Goal: Task Accomplishment & Management: Manage account settings

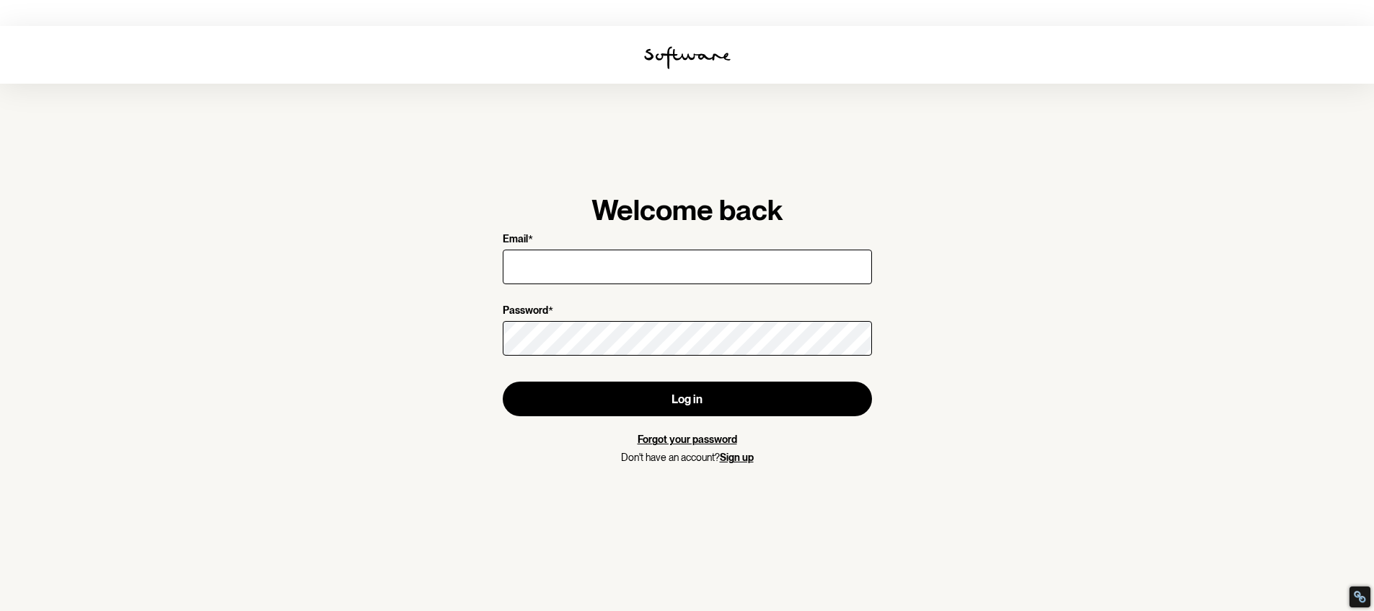
type input "[EMAIL_ADDRESS][DOMAIN_NAME]"
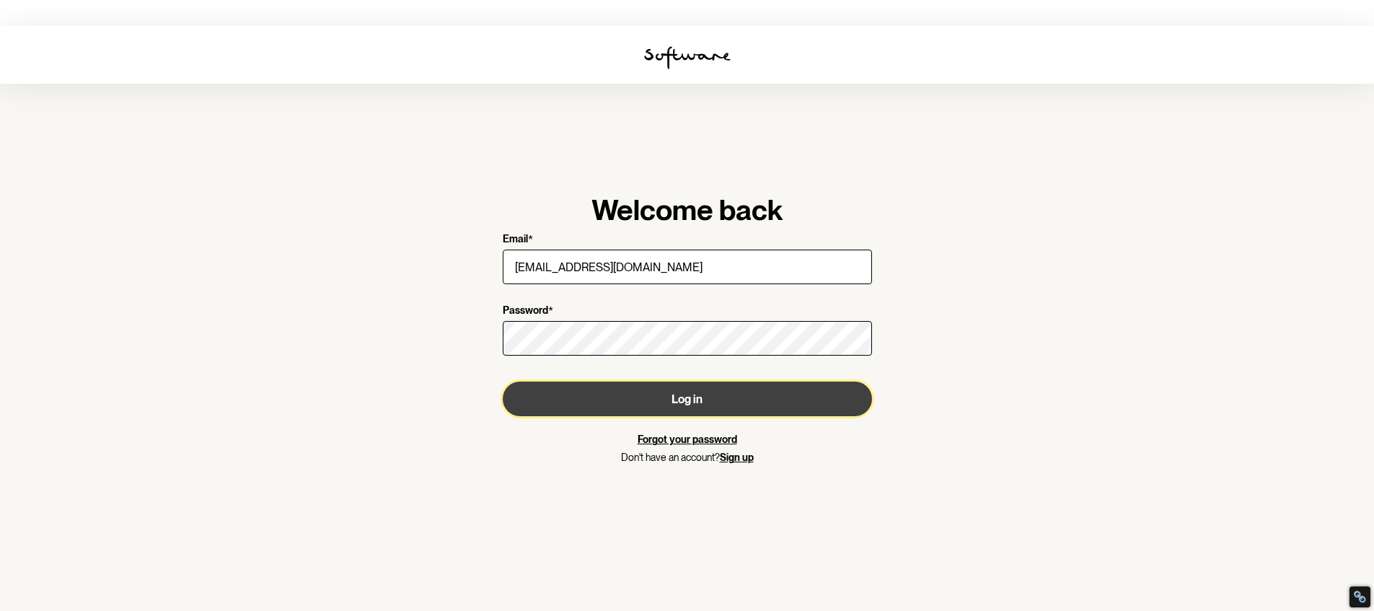
drag, startPoint x: 0, startPoint y: 0, endPoint x: 728, endPoint y: 347, distance: 806.2
click at [728, 382] on button "Log in" at bounding box center [687, 399] width 369 height 35
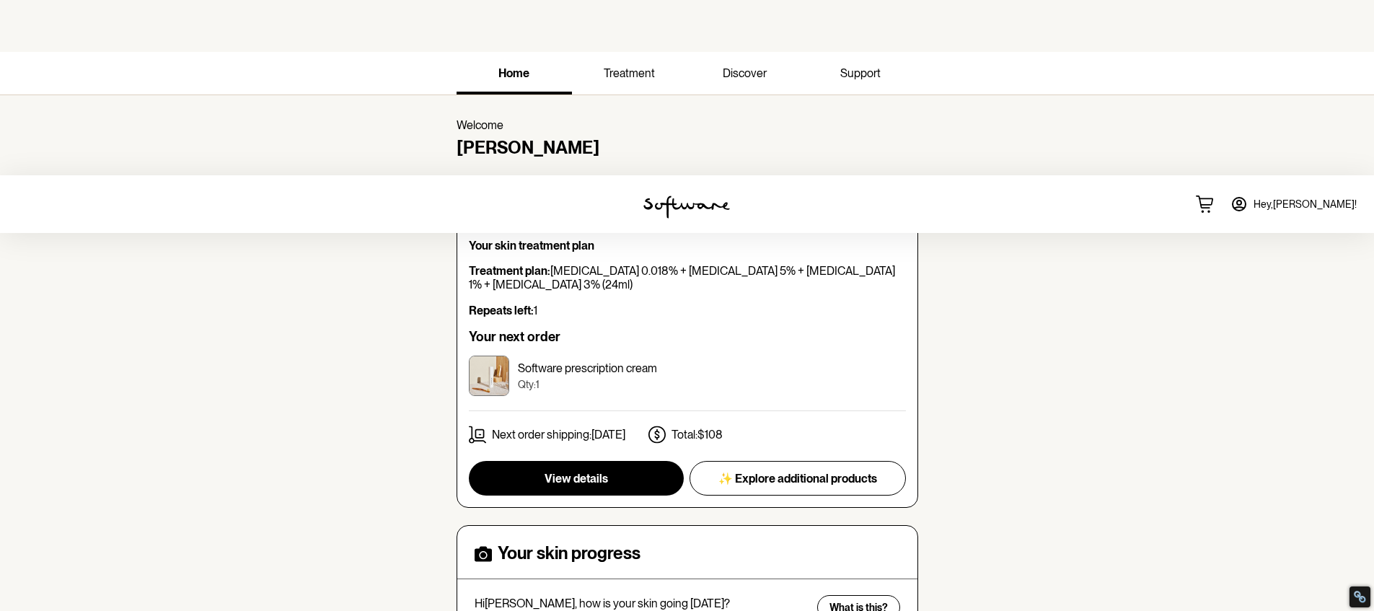
scroll to position [181, 0]
click at [648, 461] on button "View details" at bounding box center [576, 478] width 215 height 35
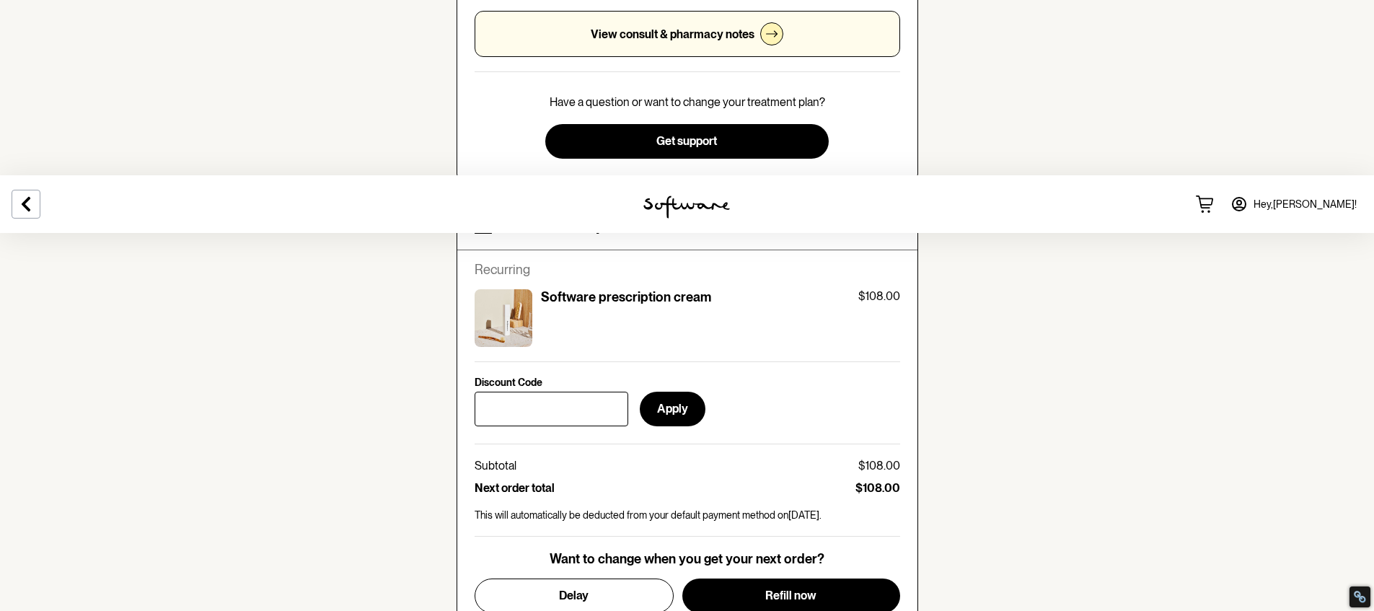
scroll to position [588, 0]
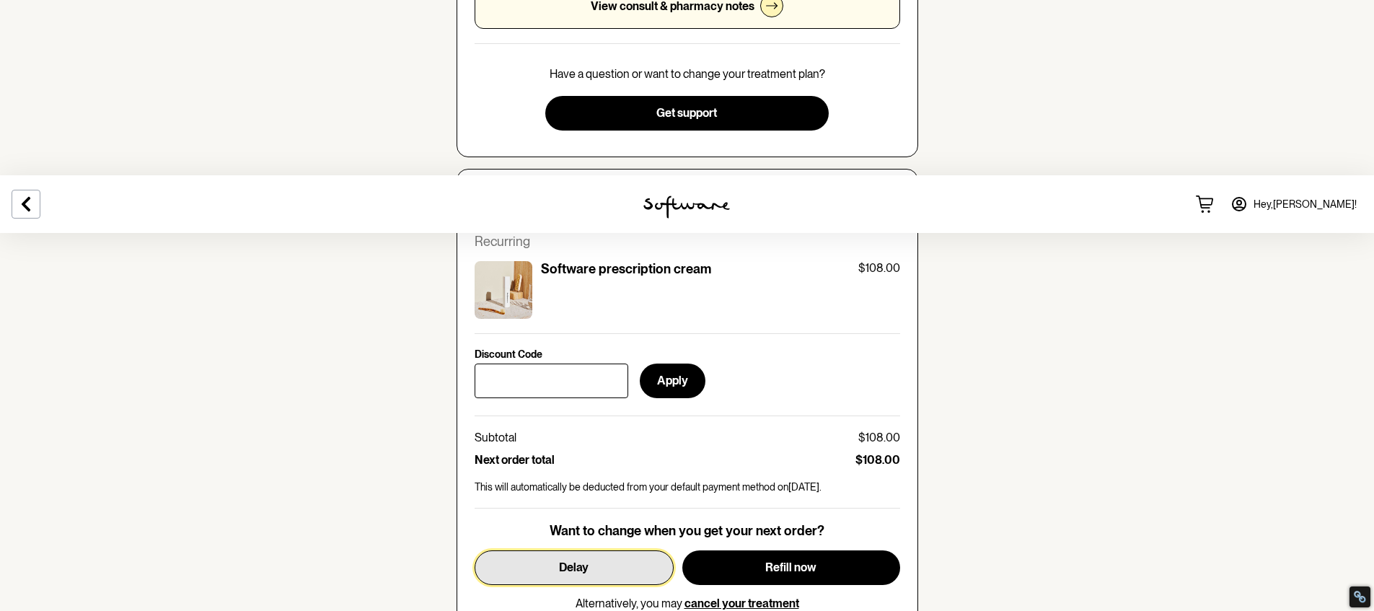
click at [594, 550] on button "Delay" at bounding box center [574, 567] width 199 height 35
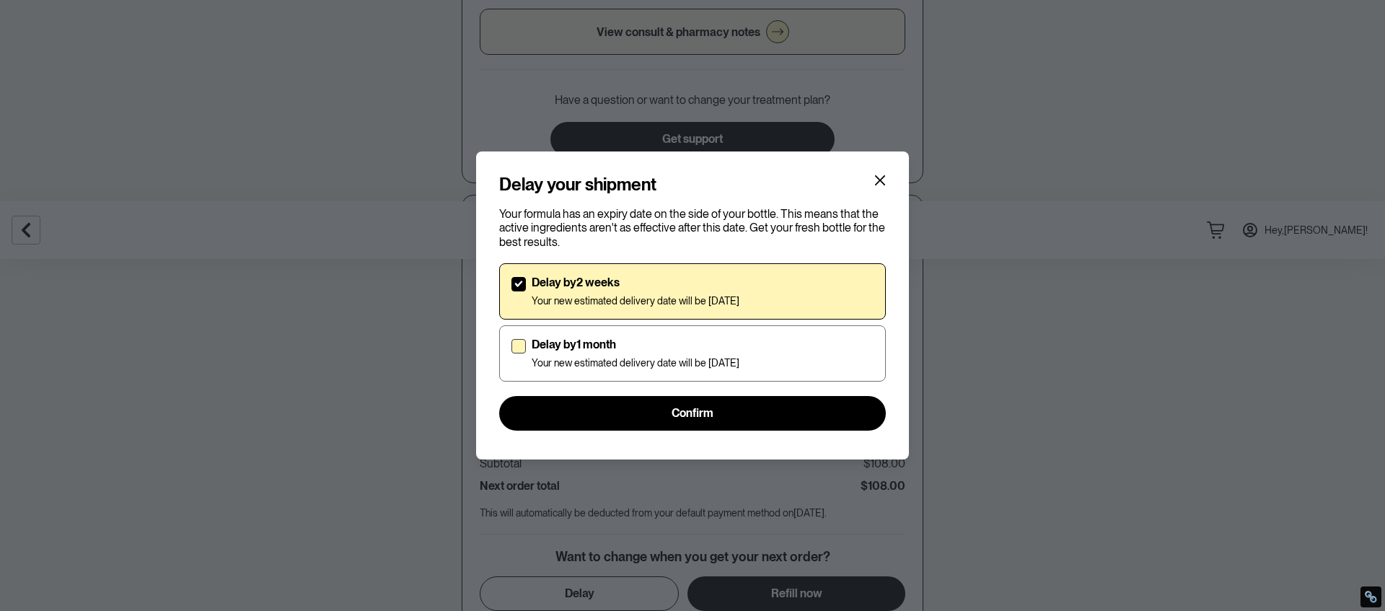
click at [517, 346] on span at bounding box center [518, 346] width 14 height 14
click at [511, 353] on input "Delay by 1 month Your new estimated delivery date will be [DATE]" at bounding box center [511, 353] width 1 height 1
checkbox input "true"
checkbox input "false"
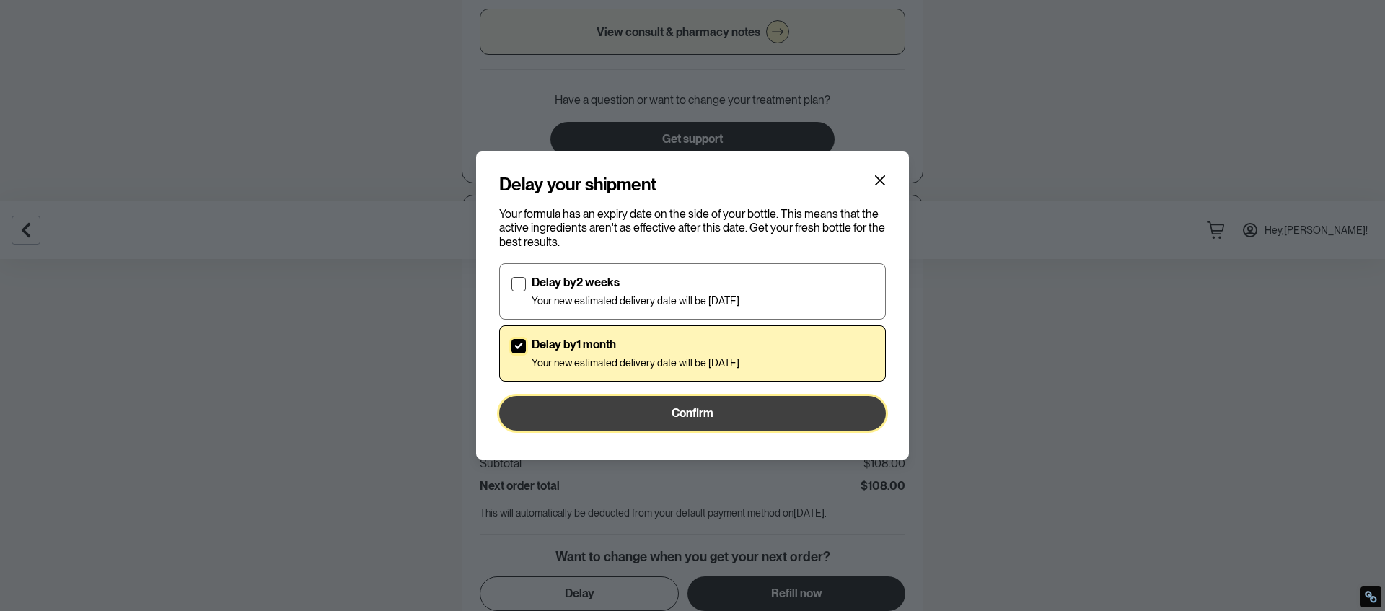
click at [651, 418] on button "Confirm" at bounding box center [692, 413] width 387 height 35
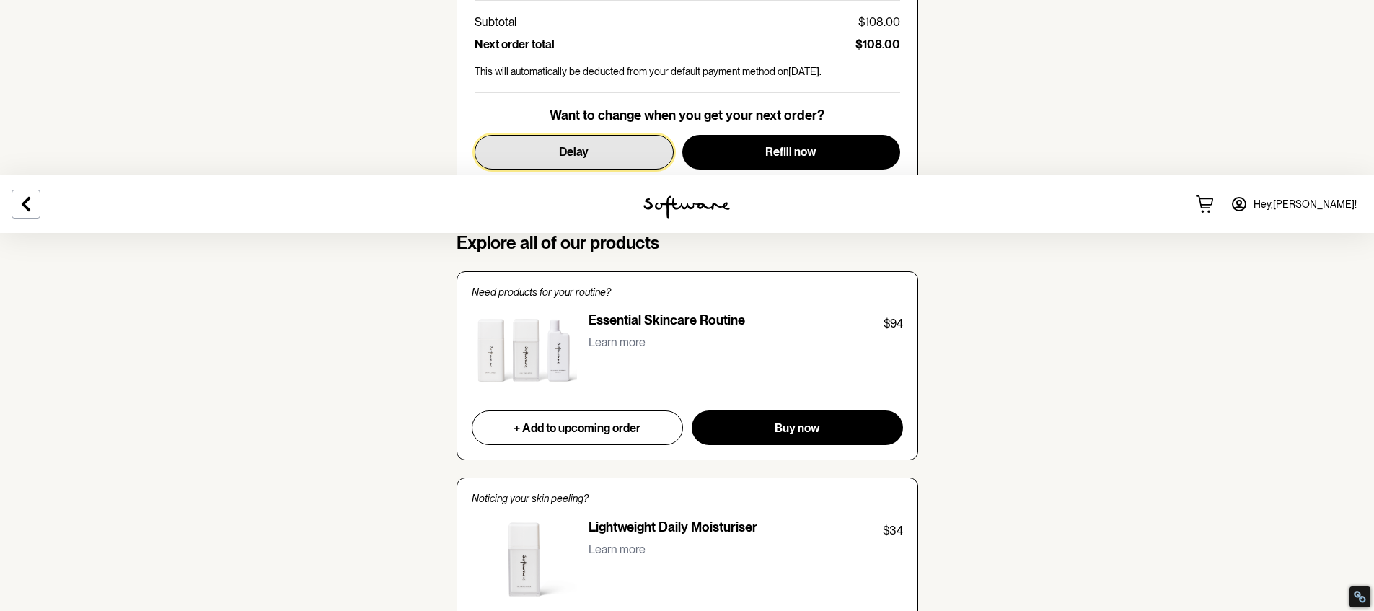
scroll to position [1184, 0]
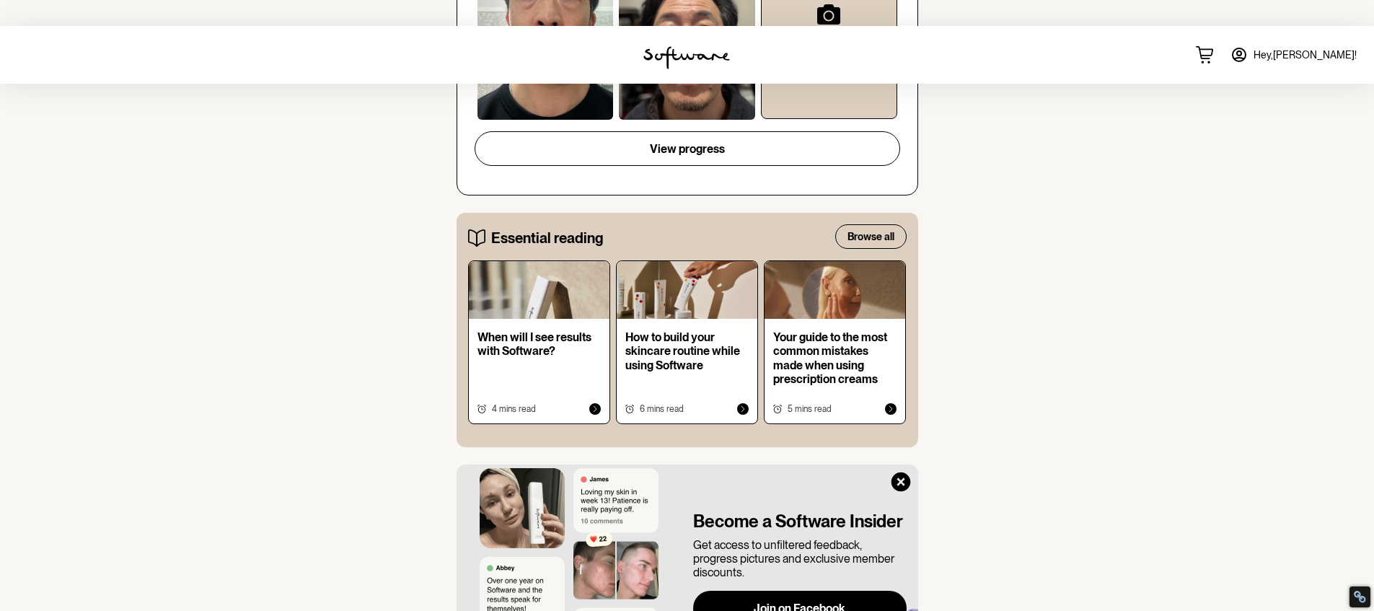
scroll to position [1180, 0]
